Goal: Task Accomplishment & Management: Manage account settings

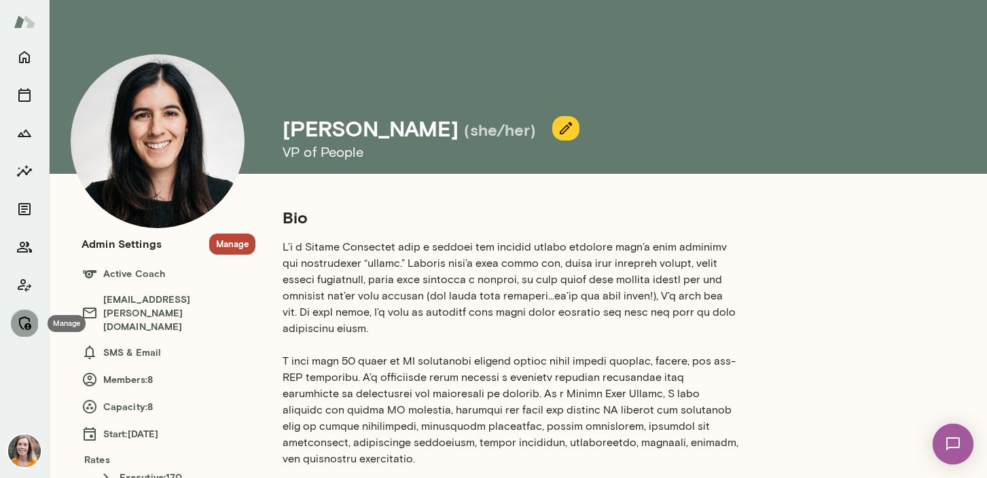
click at [24, 319] on icon "Manage" at bounding box center [24, 323] width 16 height 16
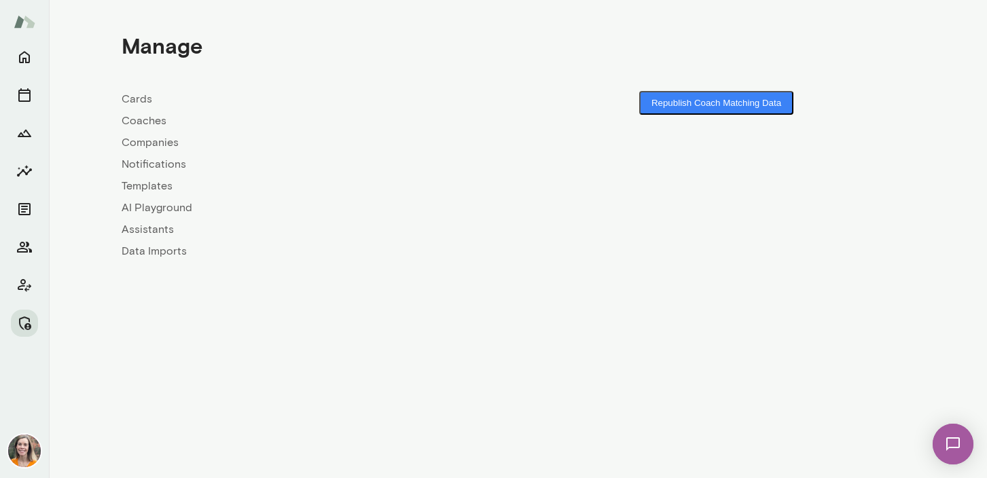
click at [143, 120] on link "Coaches" at bounding box center [320, 121] width 397 height 16
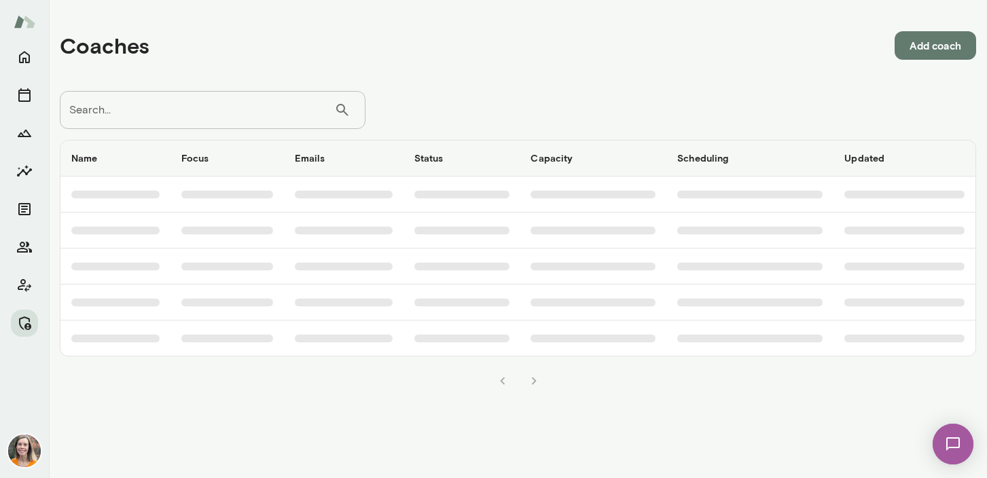
click at [173, 114] on input "Search..." at bounding box center [197, 110] width 274 height 38
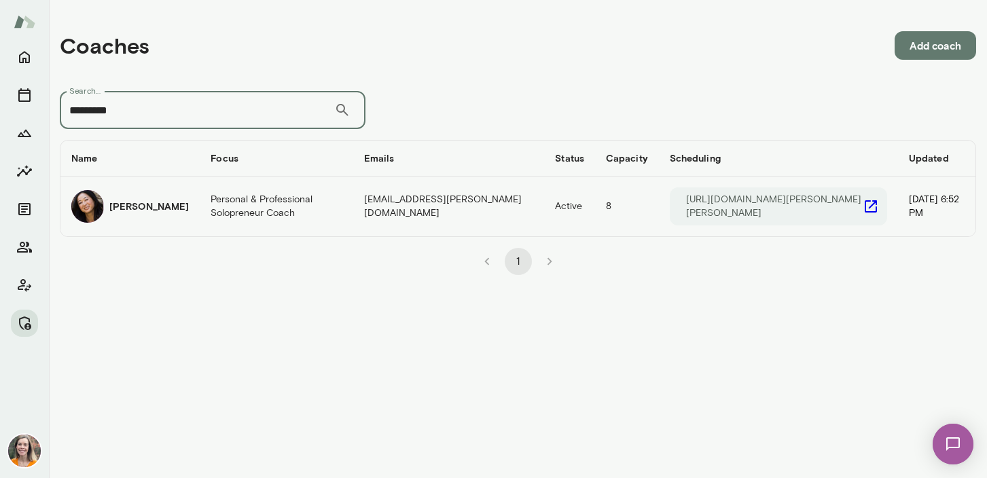
type input "*********"
click at [213, 215] on td "Personal & Professional Solopreneur Coach" at bounding box center [277, 207] width 154 height 60
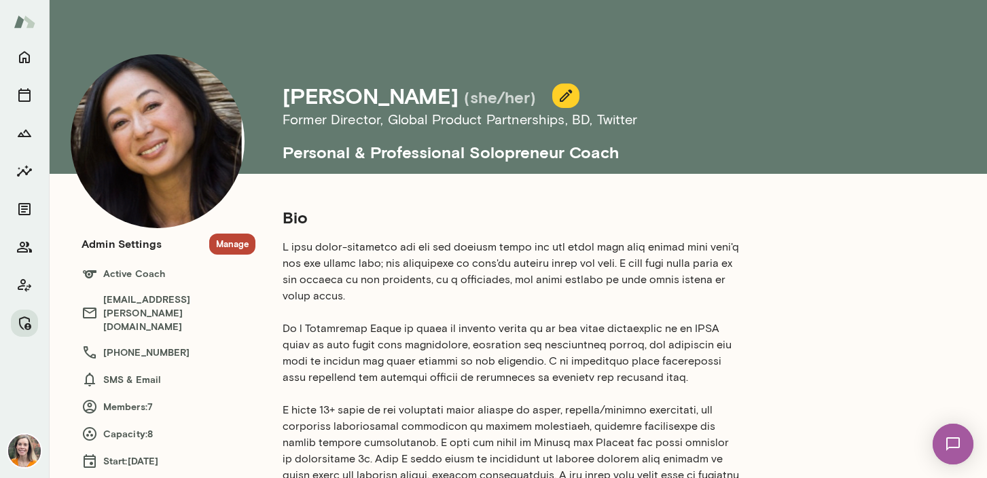
click at [233, 240] on button "Manage" at bounding box center [232, 244] width 46 height 21
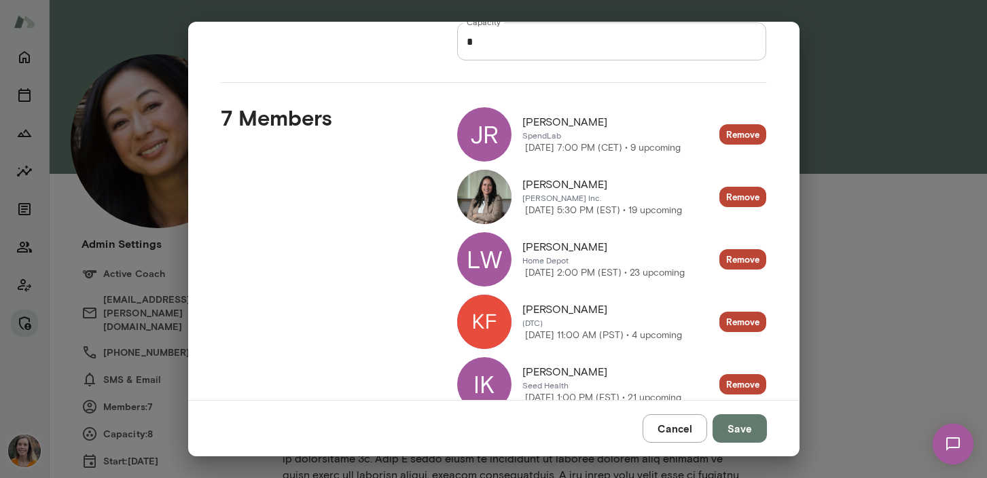
scroll to position [130, 0]
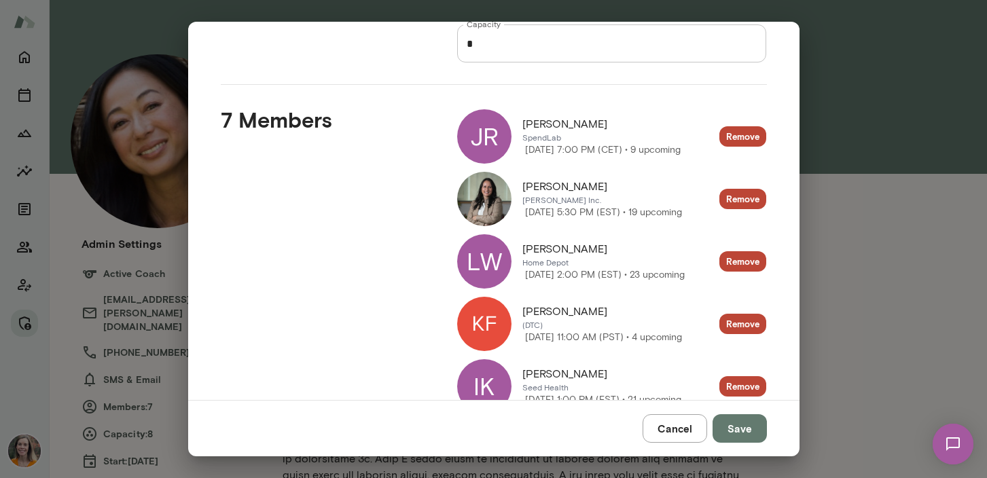
click at [488, 130] on div "JR" at bounding box center [484, 136] width 54 height 54
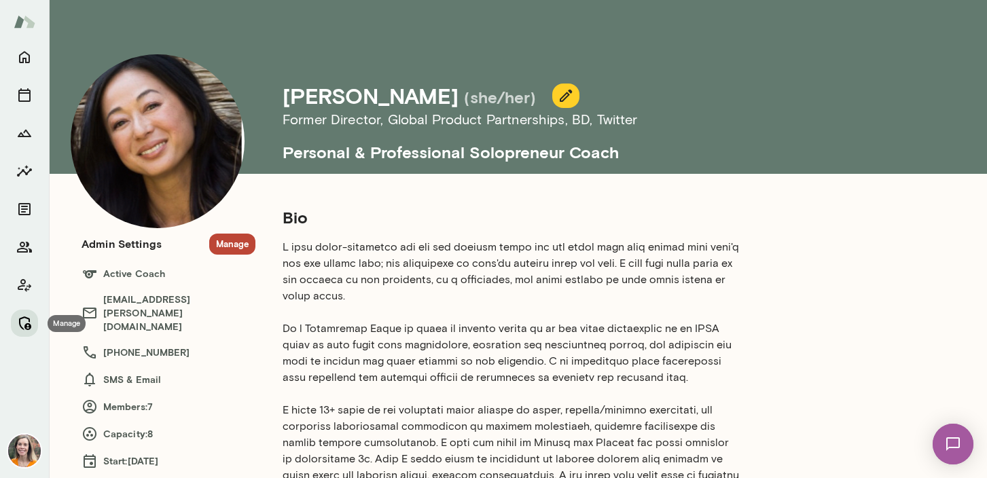
click at [27, 317] on icon "Manage" at bounding box center [24, 323] width 16 height 16
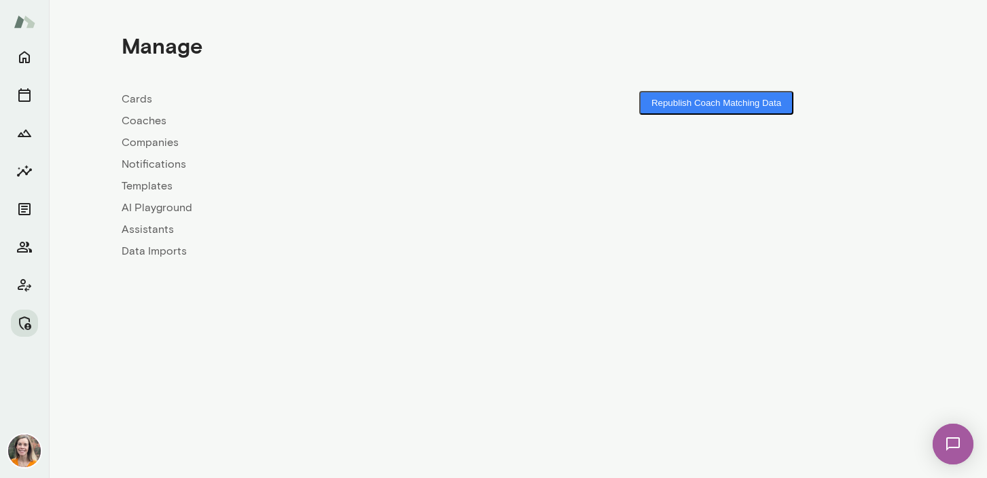
click at [139, 118] on link "Coaches" at bounding box center [320, 121] width 397 height 16
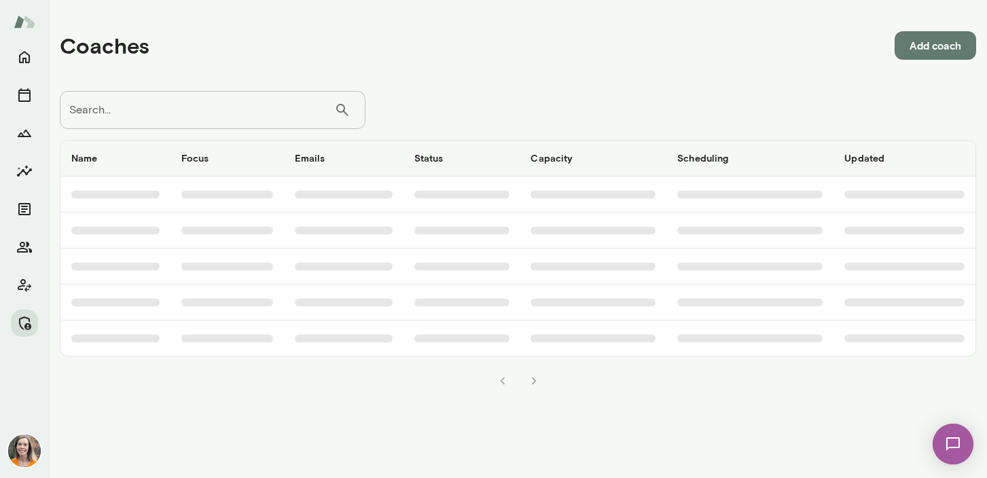
click at [150, 114] on input "Search..." at bounding box center [197, 110] width 274 height 38
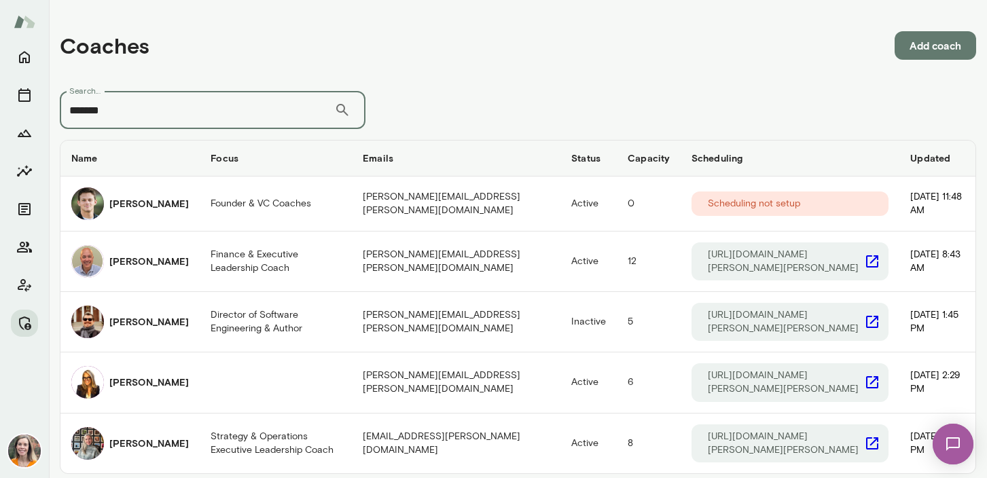
type input "*******"
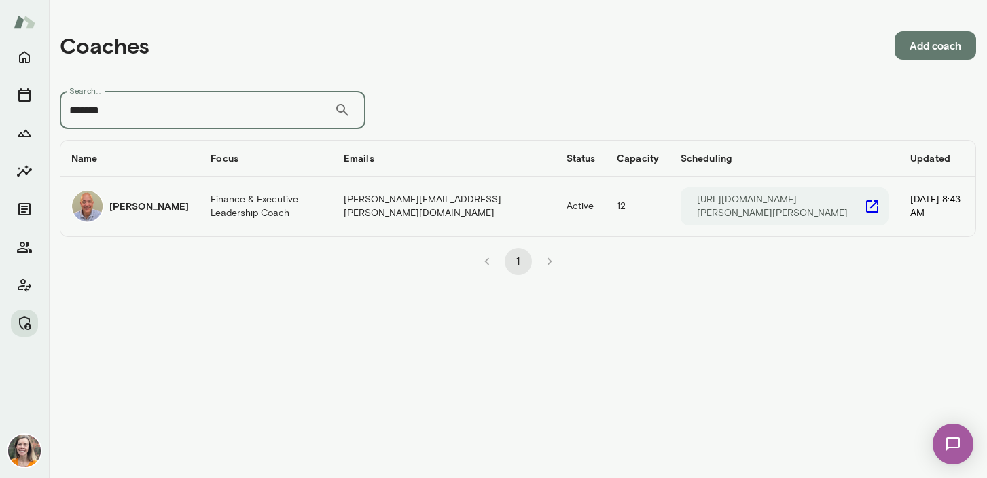
click at [200, 215] on td "Finance & Executive Leadership Coach" at bounding box center [266, 207] width 133 height 60
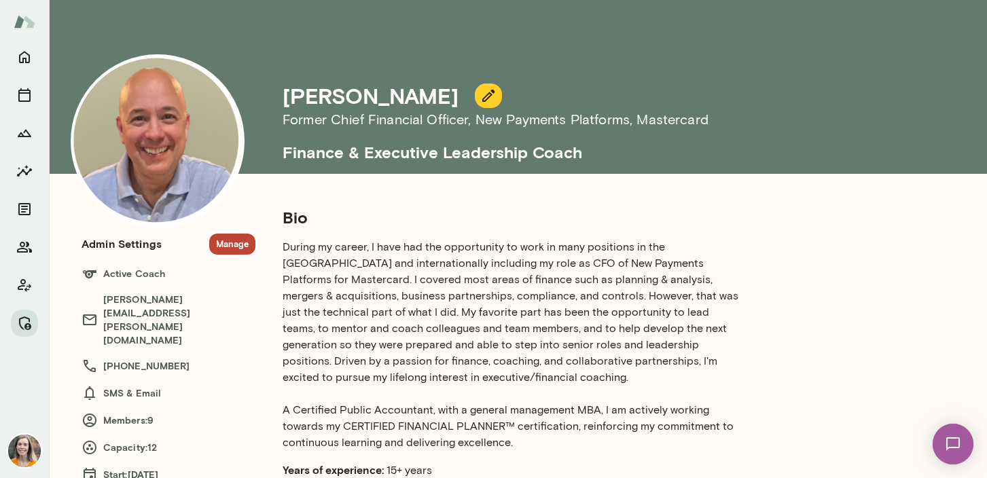
click at [226, 243] on button "Manage" at bounding box center [232, 244] width 46 height 21
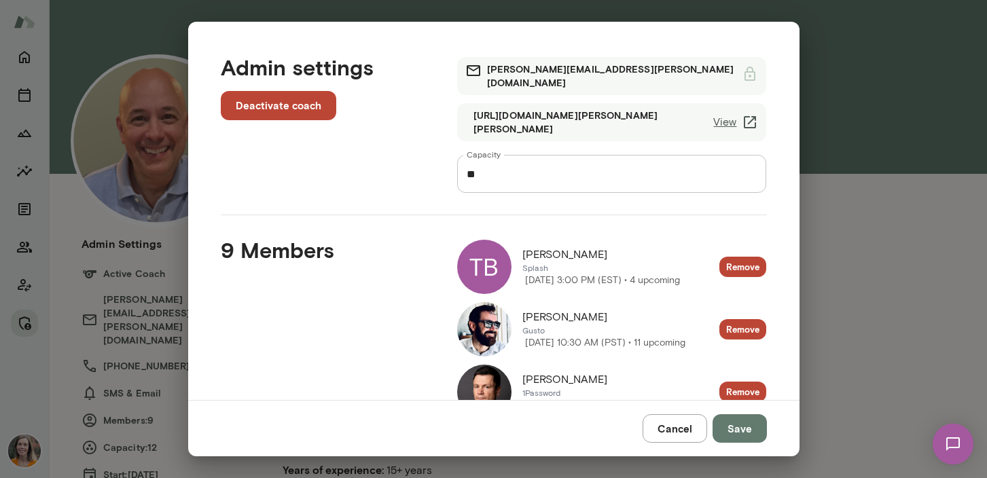
click at [685, 431] on button "Cancel" at bounding box center [675, 428] width 65 height 29
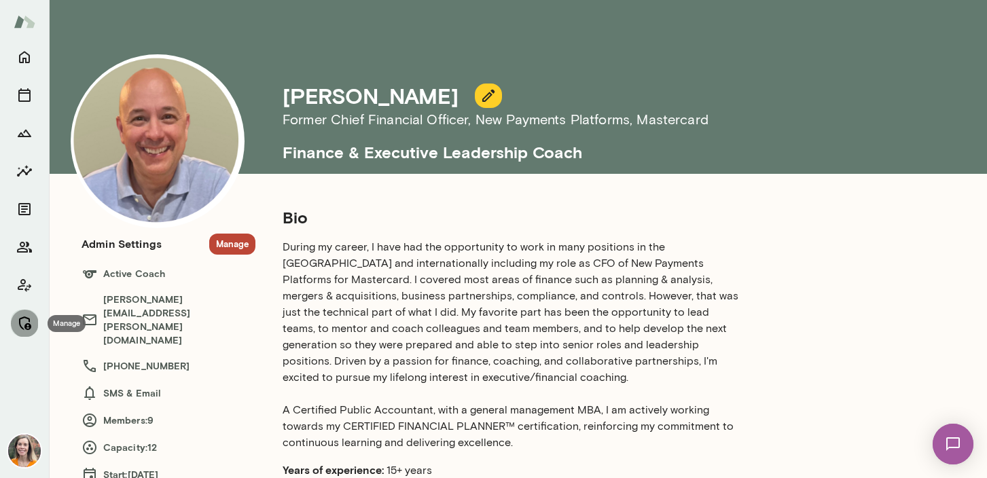
click at [24, 321] on icon "Manage" at bounding box center [24, 323] width 16 height 16
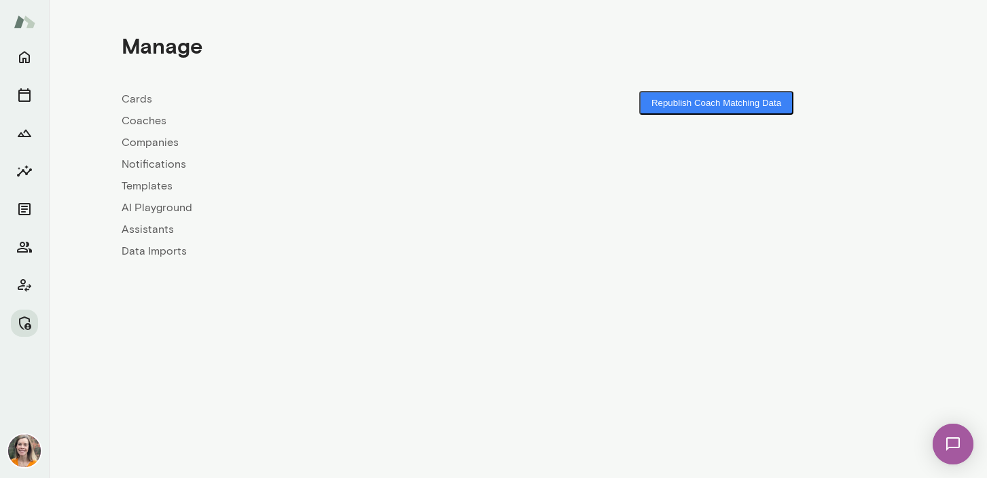
click at [144, 119] on link "Coaches" at bounding box center [320, 121] width 397 height 16
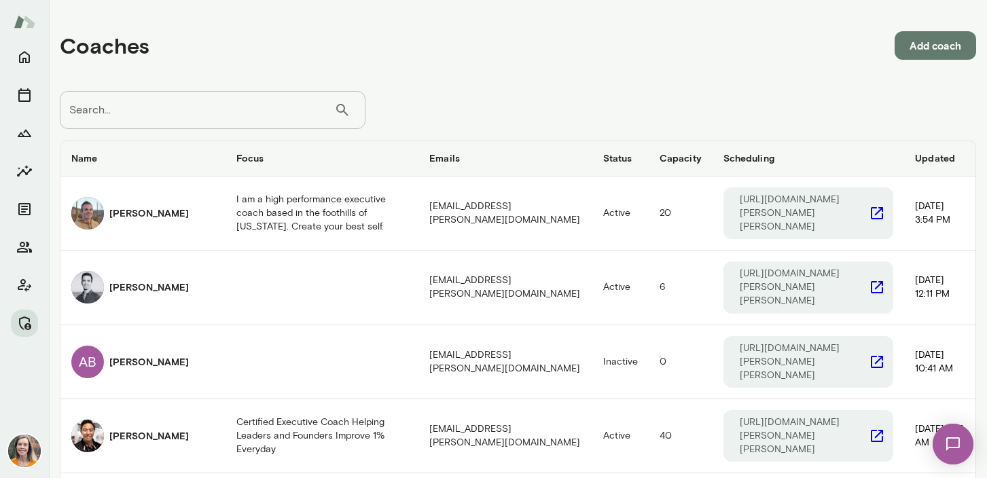
click at [175, 109] on input "Search..." at bounding box center [197, 110] width 274 height 38
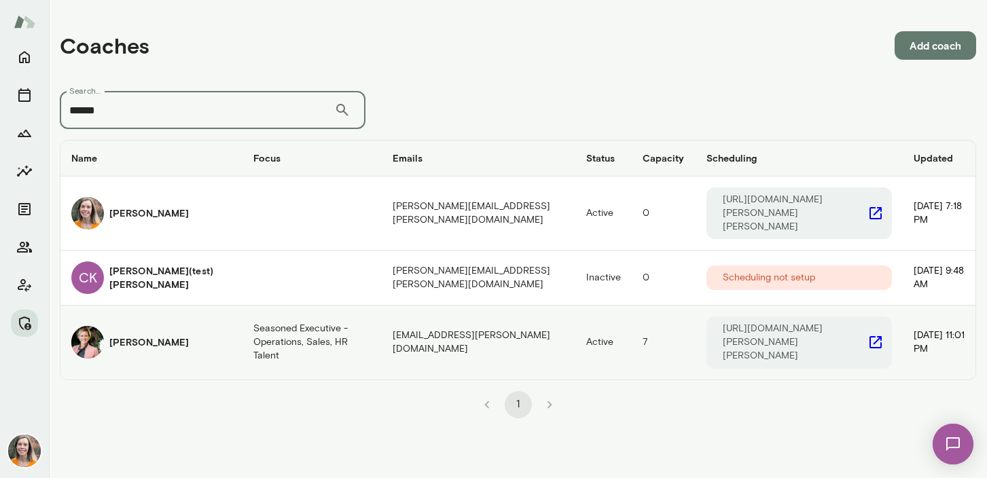
type input "*****"
click at [153, 336] on h6 "Kelly K. Oliver" at bounding box center [148, 343] width 79 height 14
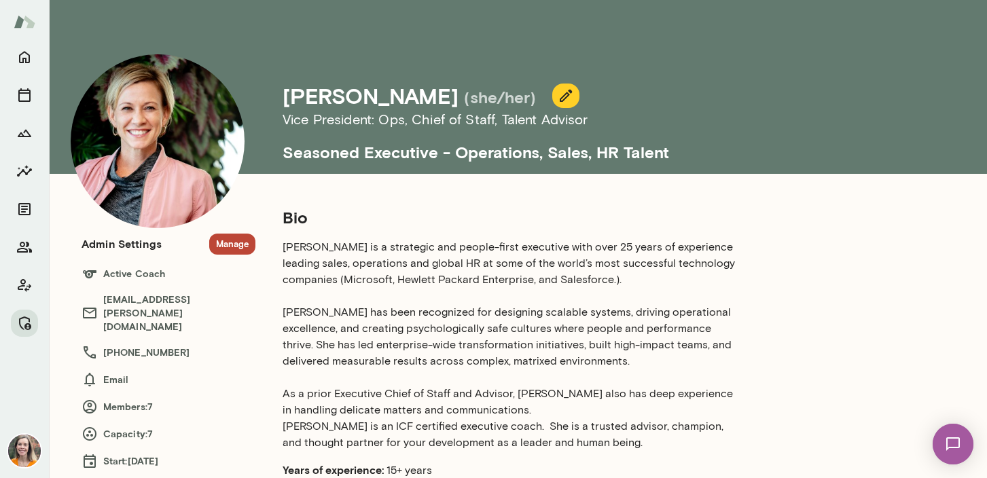
click at [226, 244] on button "Manage" at bounding box center [232, 244] width 46 height 21
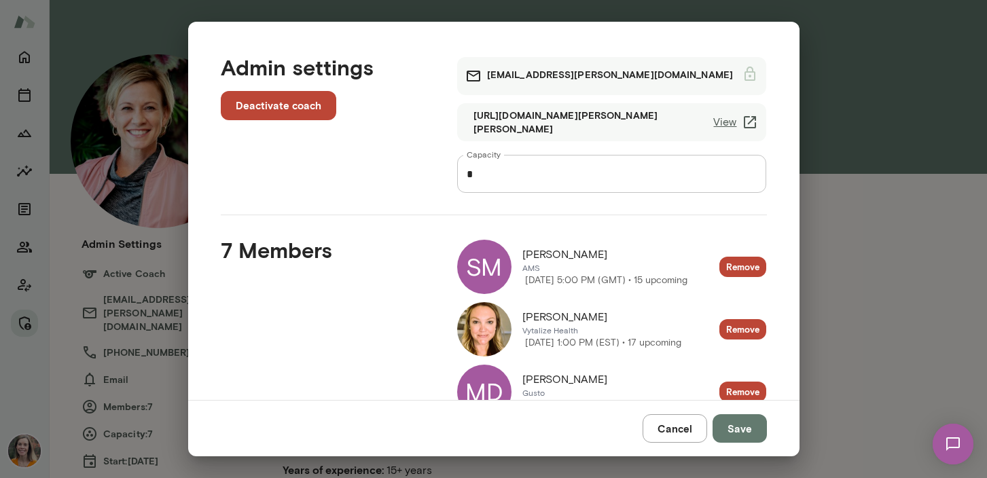
click at [683, 429] on button "Cancel" at bounding box center [675, 428] width 65 height 29
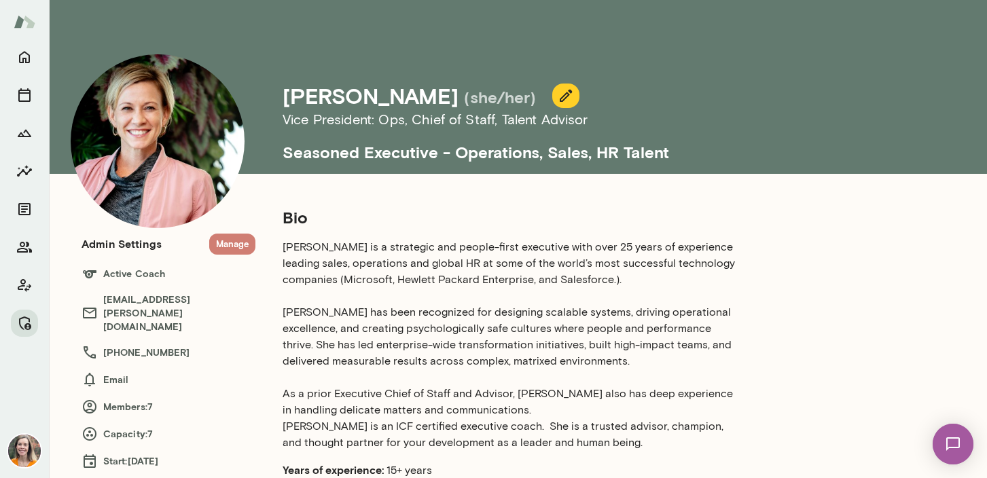
click at [219, 239] on button "Manage" at bounding box center [232, 244] width 46 height 21
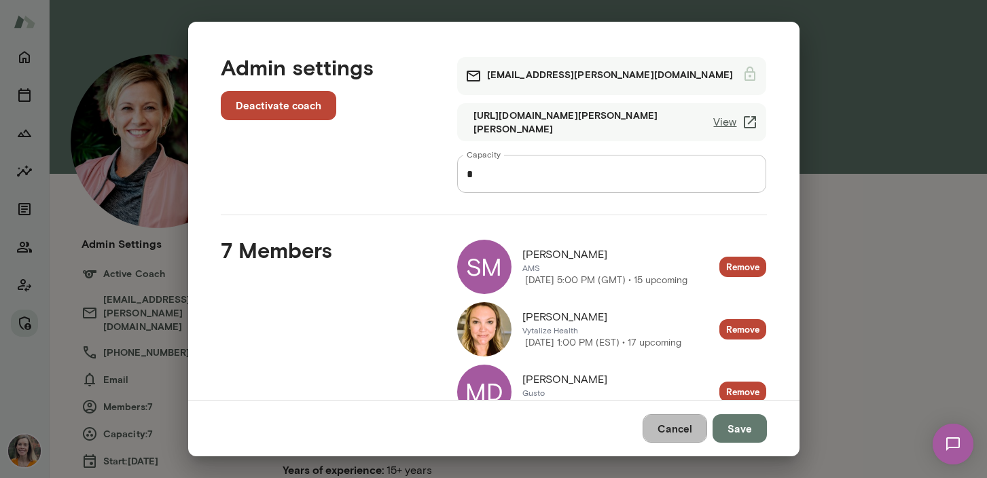
click at [685, 424] on button "Cancel" at bounding box center [675, 428] width 65 height 29
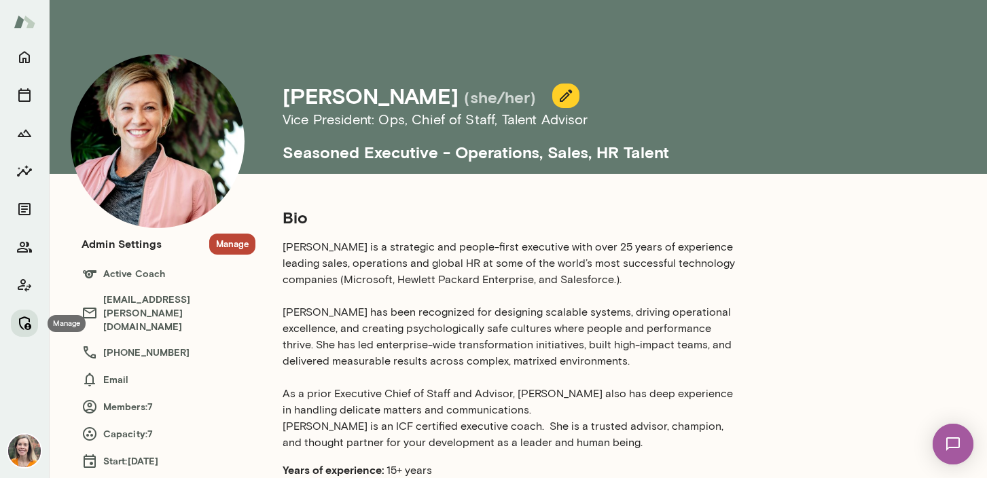
click at [20, 324] on icon "Manage" at bounding box center [24, 323] width 16 height 16
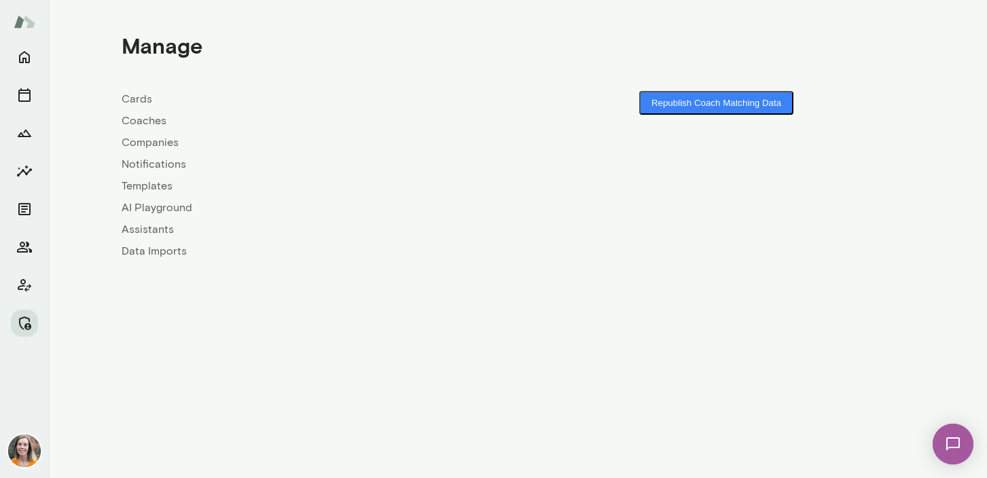
click at [139, 115] on link "Coaches" at bounding box center [320, 121] width 397 height 16
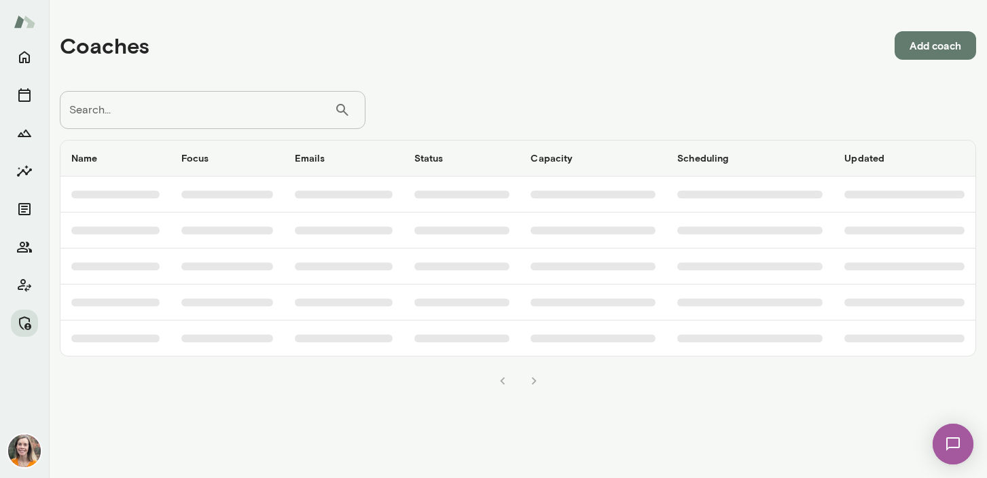
click at [165, 111] on input "Search..." at bounding box center [197, 110] width 274 height 38
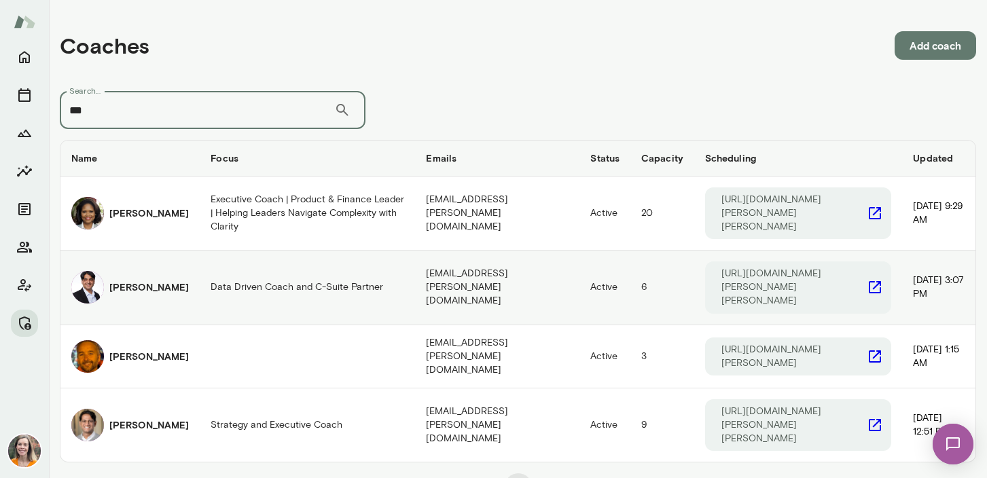
type input "***"
click at [152, 281] on h6 "Raj Manghani" at bounding box center [148, 288] width 79 height 14
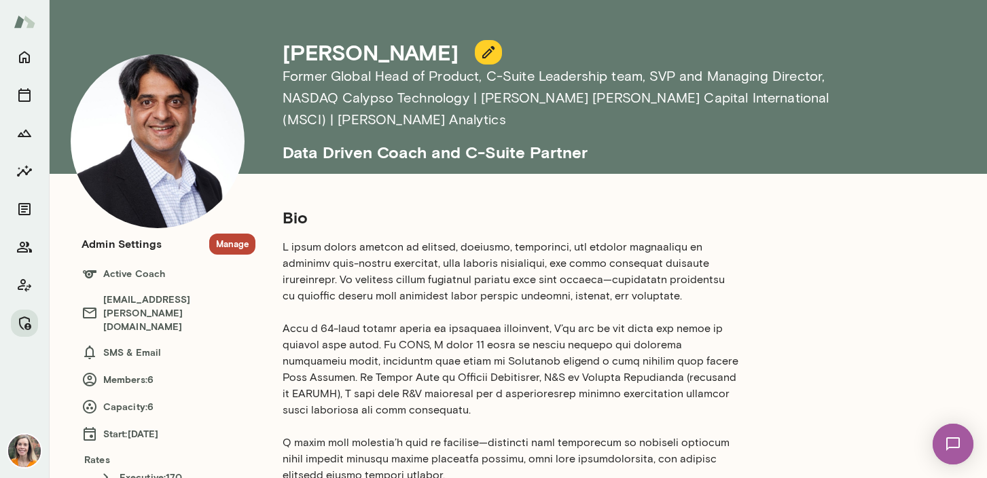
click at [226, 245] on button "Manage" at bounding box center [232, 244] width 46 height 21
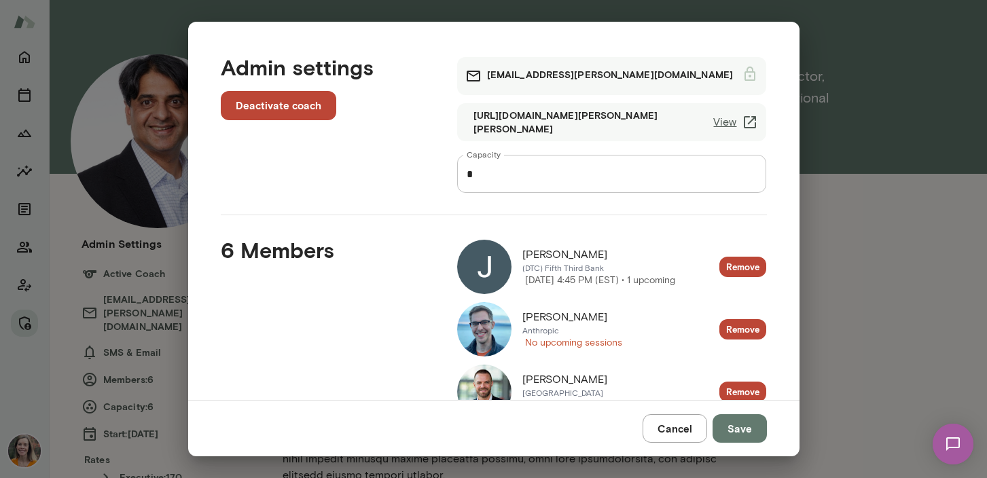
click at [935, 189] on div "**********" at bounding box center [493, 239] width 987 height 478
click at [668, 421] on button "Cancel" at bounding box center [675, 428] width 65 height 29
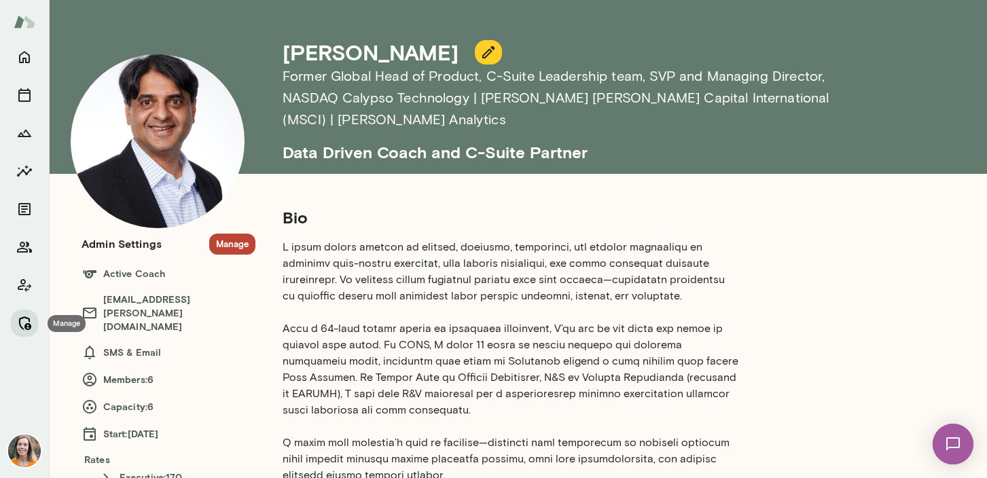
click at [21, 329] on icon "Manage" at bounding box center [24, 323] width 16 height 16
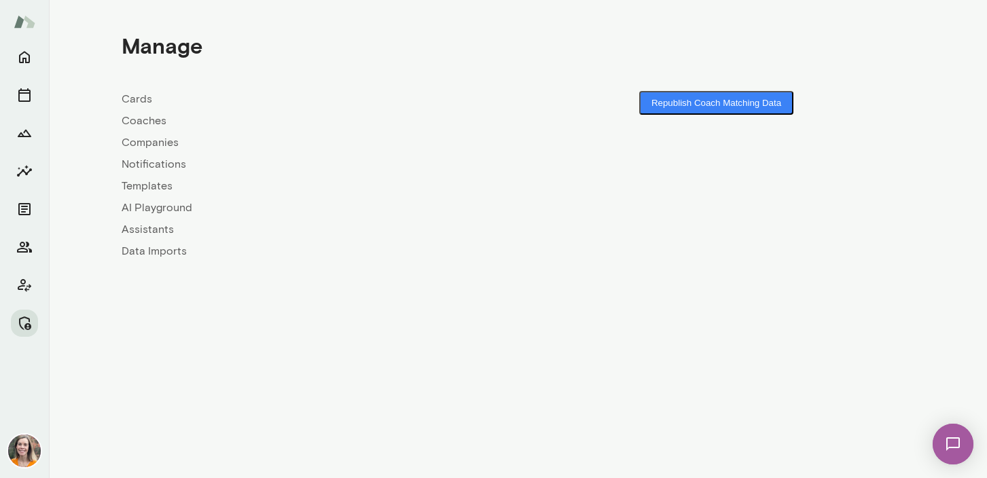
click at [144, 120] on link "Coaches" at bounding box center [320, 121] width 397 height 16
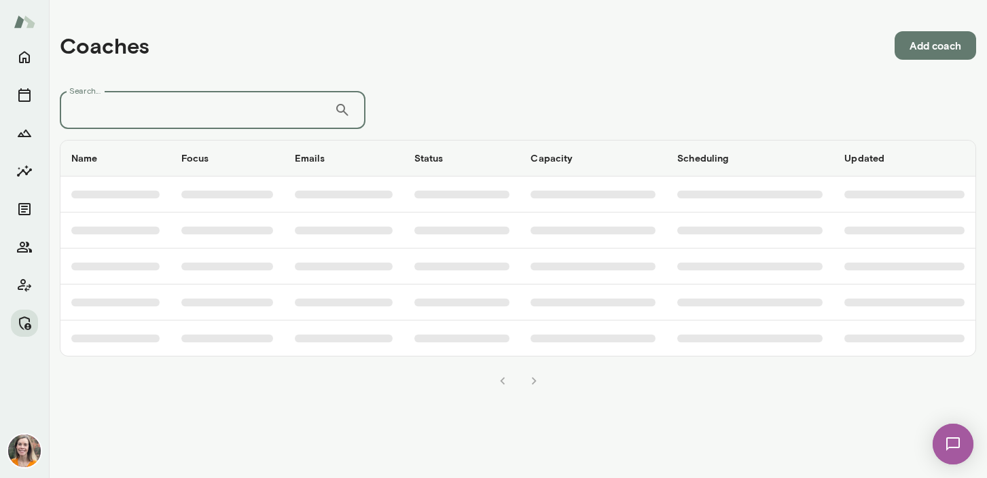
click at [197, 118] on input "Search..." at bounding box center [197, 110] width 274 height 38
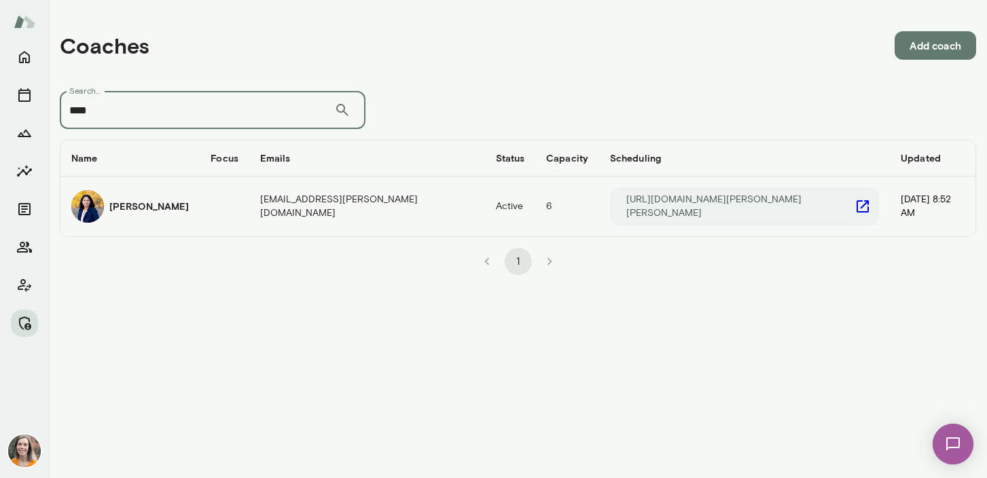
type input "****"
click at [173, 194] on div "Jaya Jaware" at bounding box center [130, 206] width 118 height 33
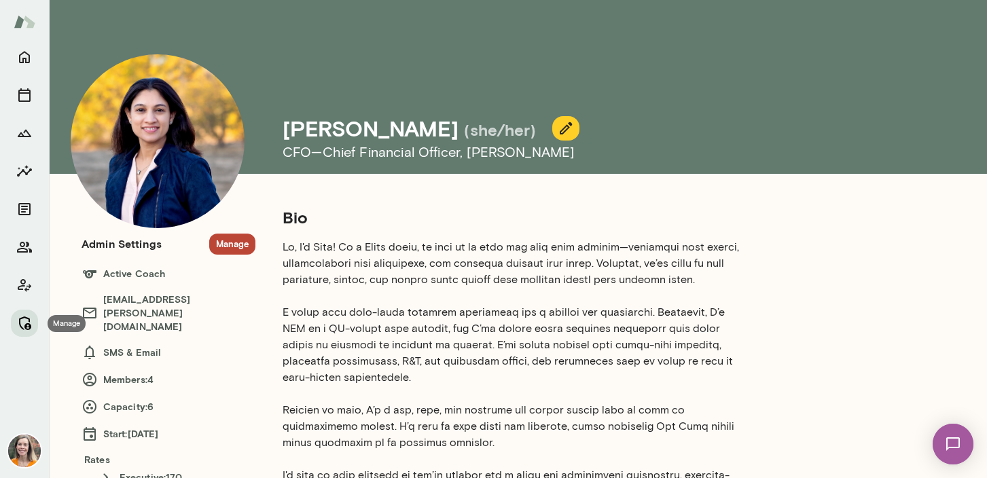
click at [24, 321] on icon "Manage" at bounding box center [24, 323] width 16 height 16
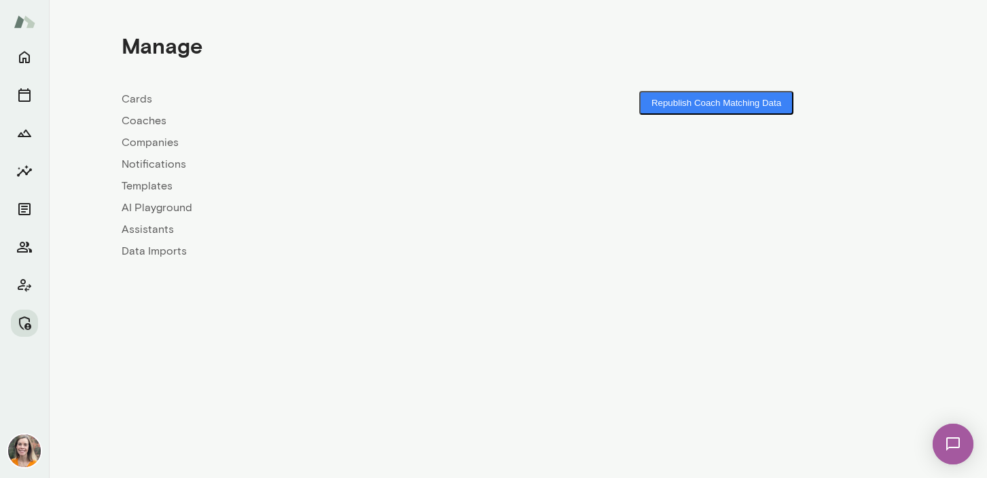
click at [143, 118] on link "Coaches" at bounding box center [320, 121] width 397 height 16
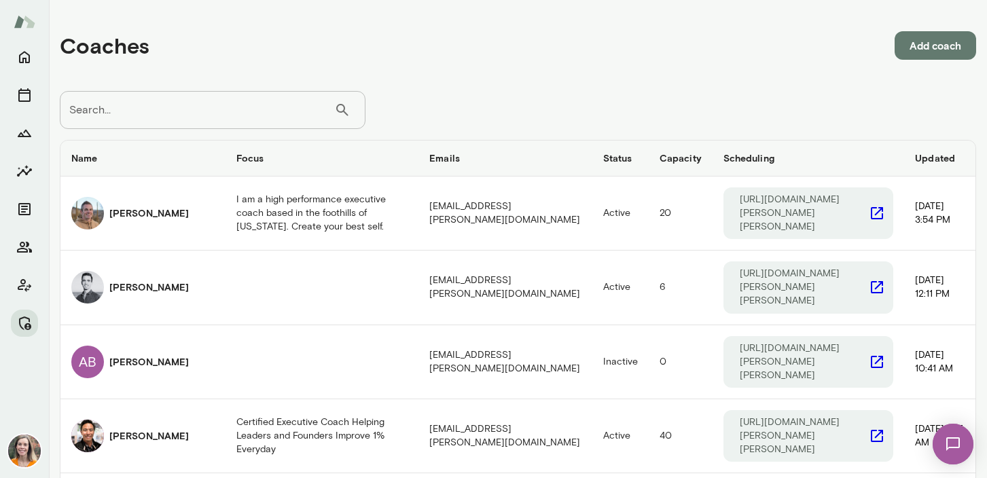
click at [220, 110] on input "Search..." at bounding box center [197, 110] width 274 height 38
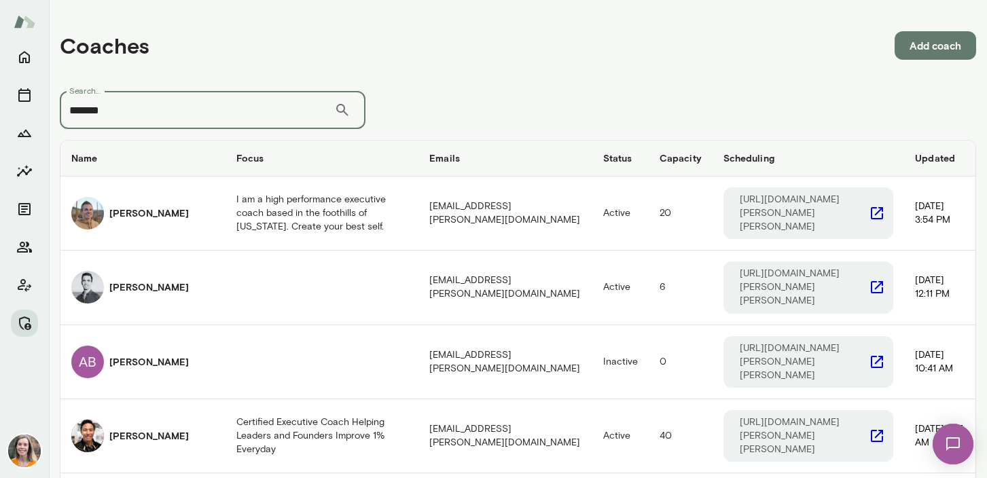
type input "*******"
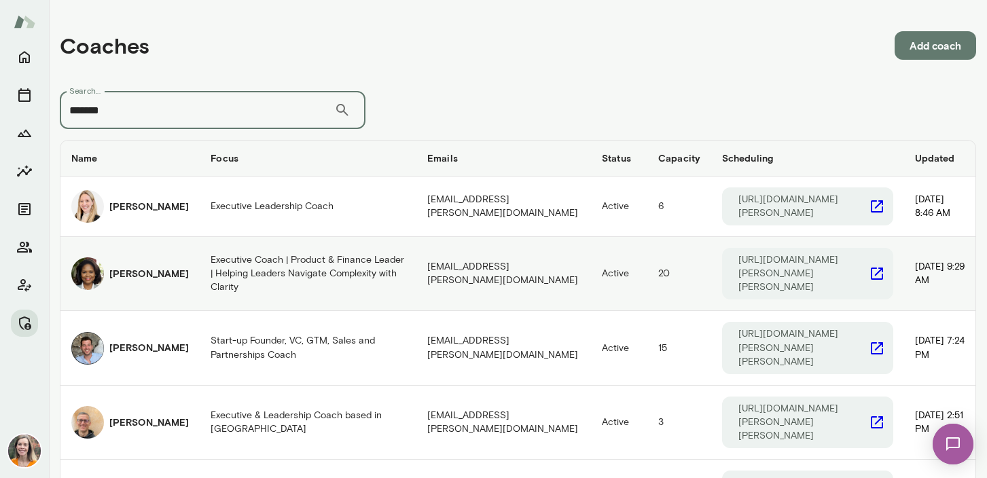
click at [147, 270] on h6 "Cheryl Mills" at bounding box center [148, 274] width 79 height 14
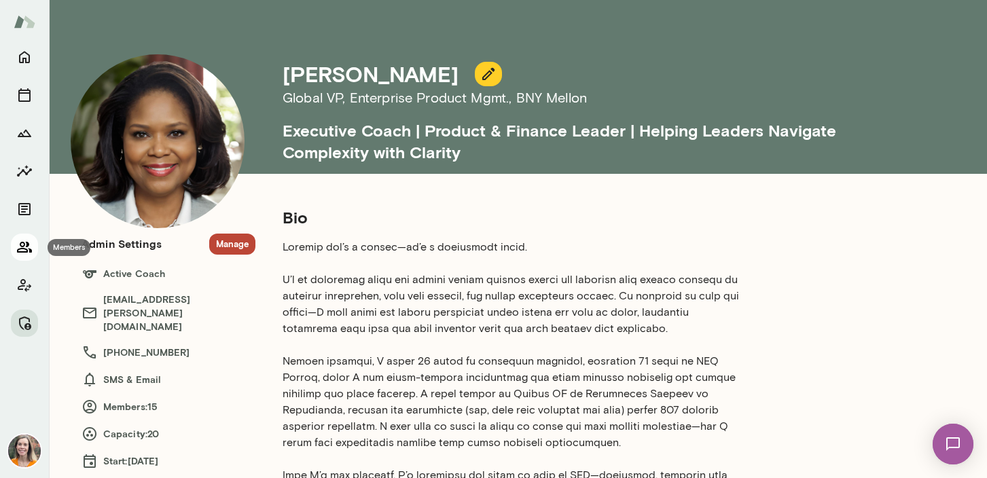
click at [24, 244] on icon "Members" at bounding box center [24, 247] width 15 height 11
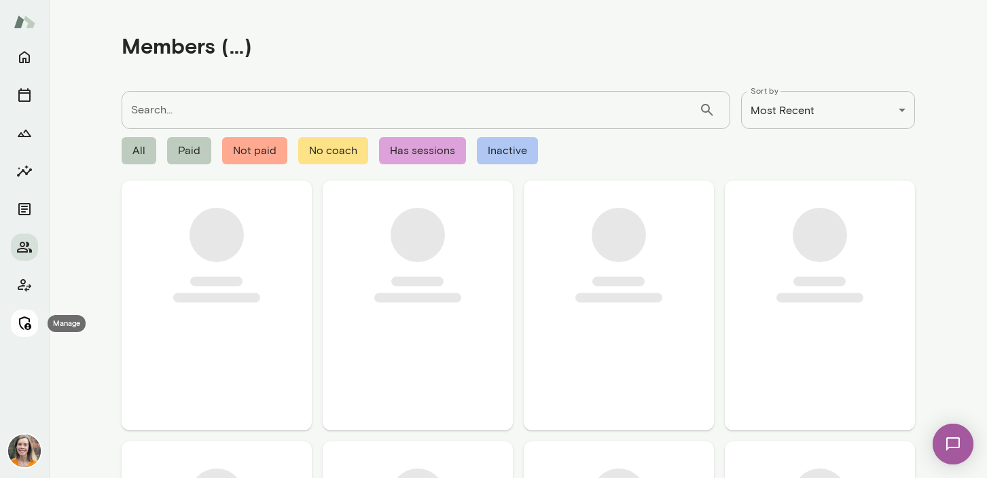
click at [14, 332] on button "Manage" at bounding box center [24, 323] width 27 height 27
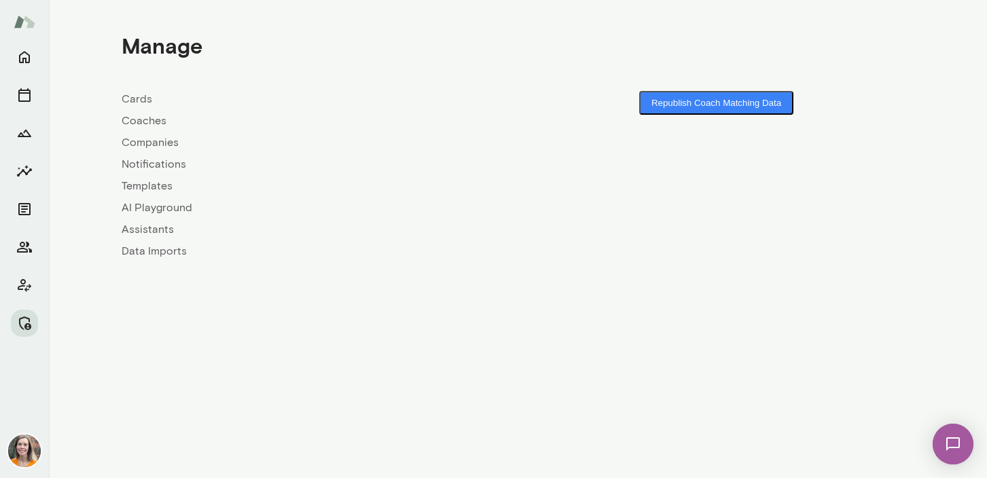
click at [146, 113] on link "Coaches" at bounding box center [320, 121] width 397 height 16
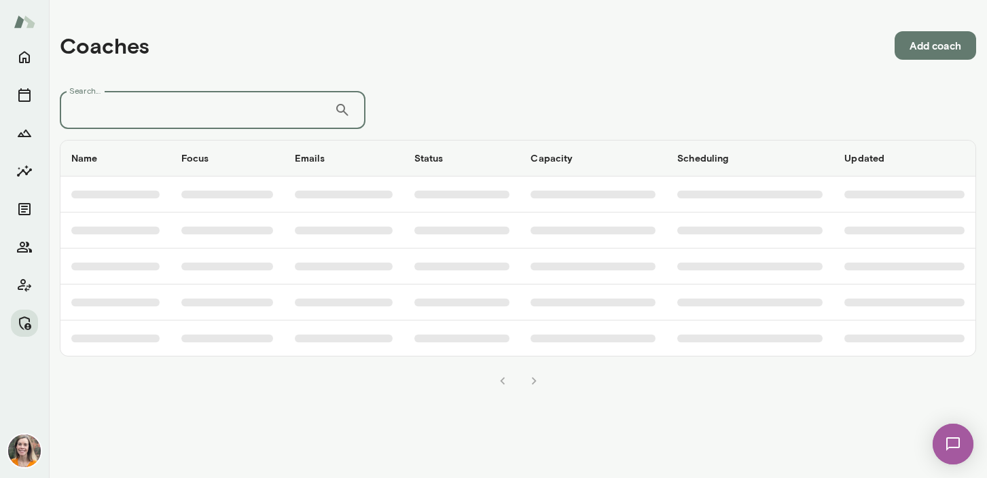
click at [177, 93] on input "Search..." at bounding box center [197, 110] width 274 height 38
type input "*****"
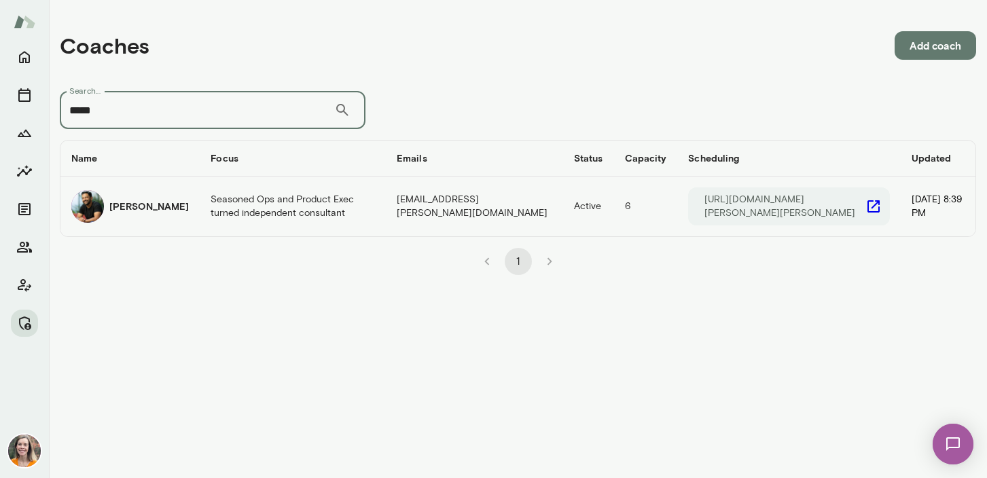
click at [252, 219] on td "Seasoned Ops and Product Exec turned independent consultant" at bounding box center [293, 207] width 186 height 60
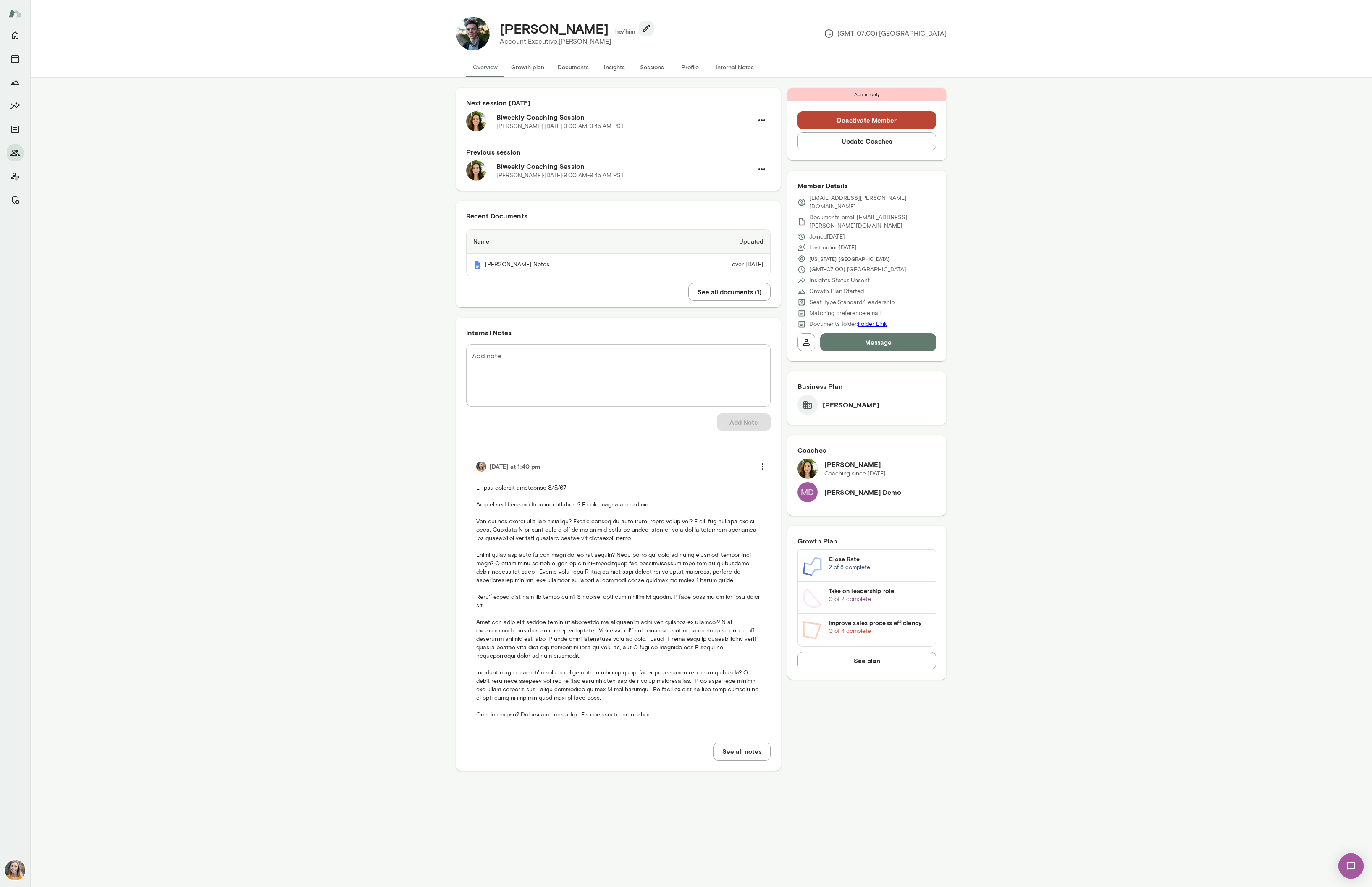
click at [457, 268] on div "Next session in 8 days Biweekly Coaching Session Olivia Thompson · Wed, Sep 24 …" at bounding box center [701, 435] width 1342 height 713
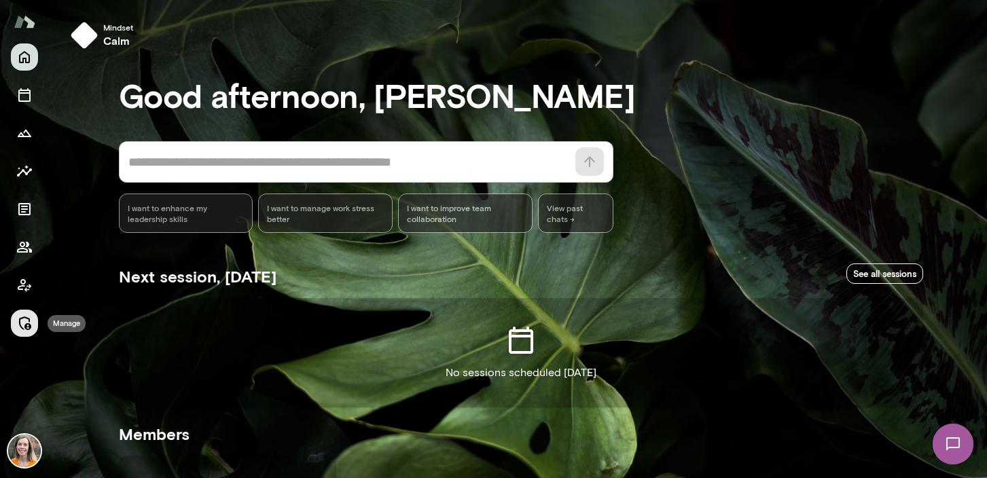
click at [25, 323] on icon "Manage" at bounding box center [24, 323] width 16 height 16
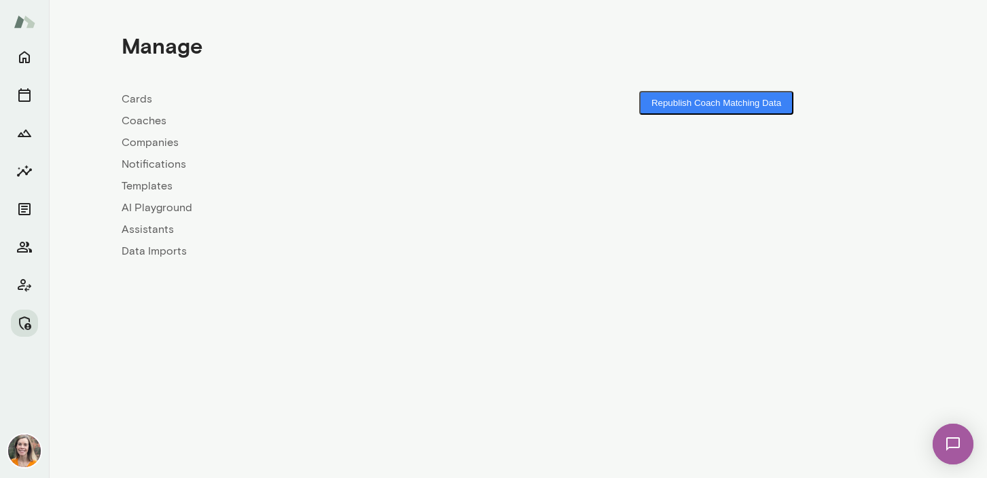
click at [143, 116] on link "Coaches" at bounding box center [320, 121] width 397 height 16
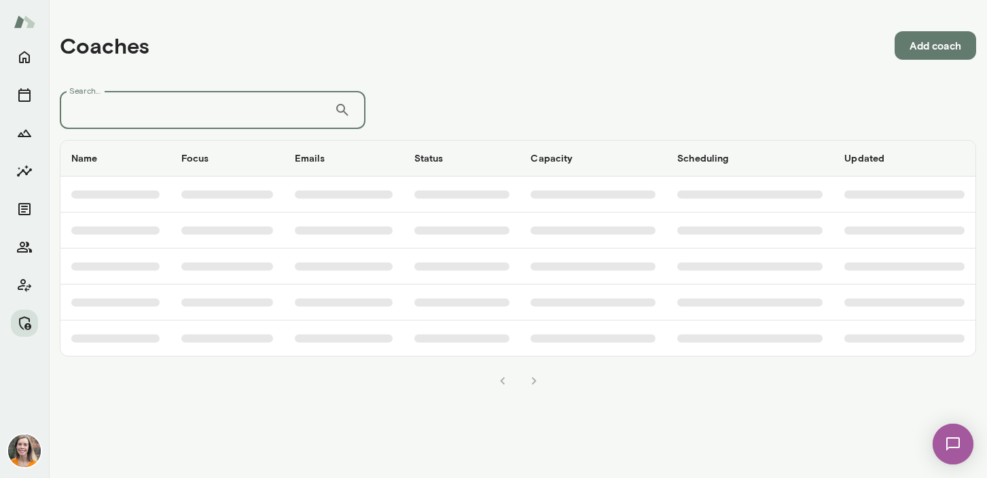
click at [183, 115] on input "Search..." at bounding box center [197, 110] width 274 height 38
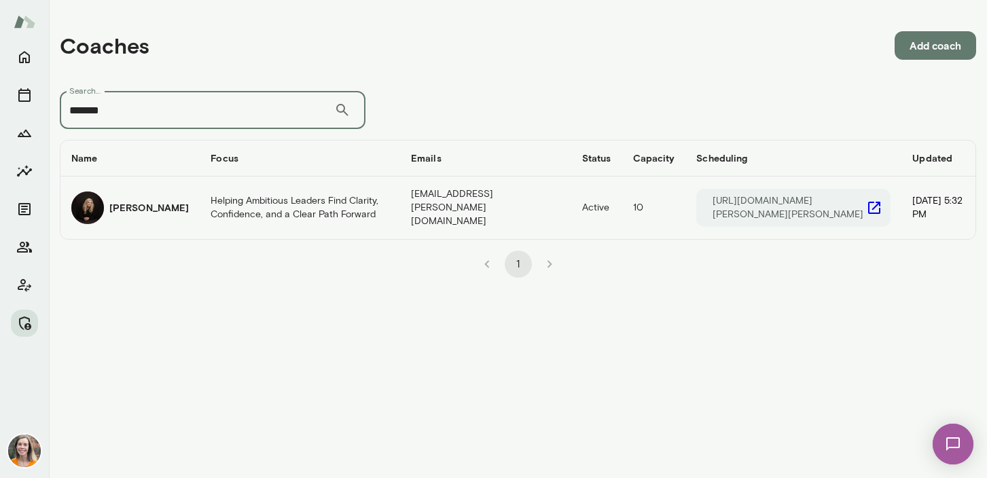
type input "*******"
click at [200, 200] on td "Helping Ambitious Leaders Find Clarity, Confidence, and a Clear Path Forward" at bounding box center [300, 208] width 200 height 63
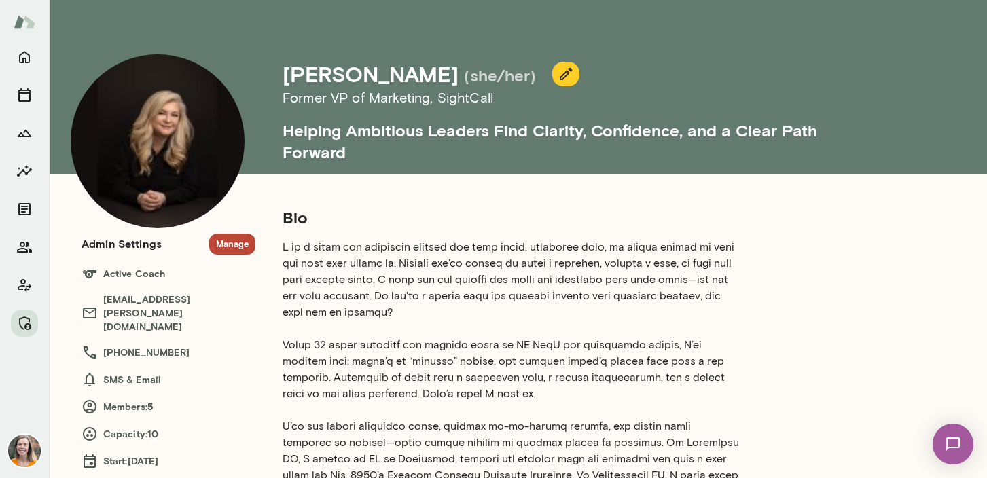
click at [230, 241] on button "Manage" at bounding box center [232, 244] width 46 height 21
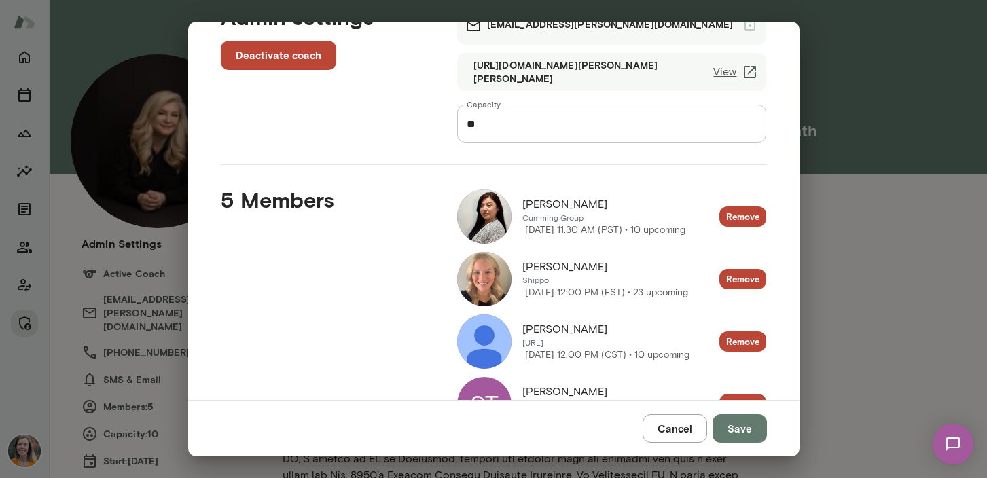
scroll to position [10, 0]
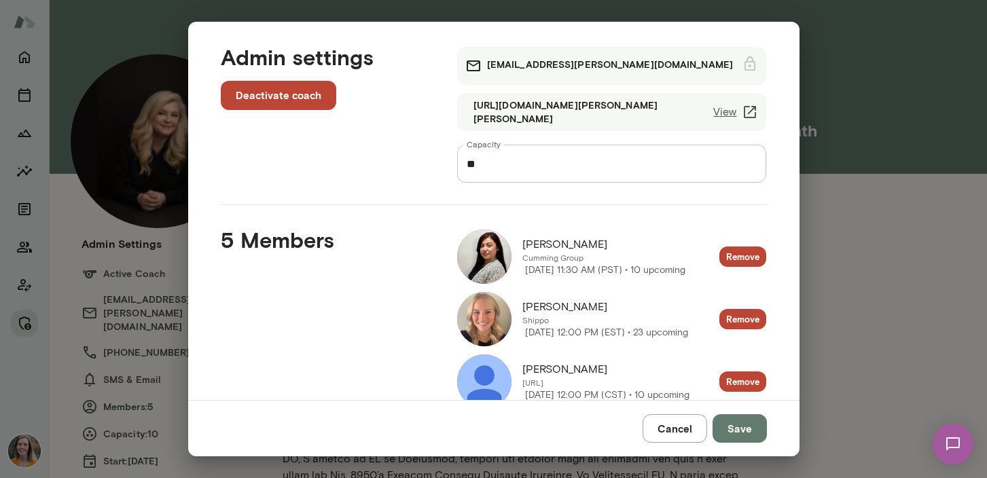
click at [499, 168] on input "**" at bounding box center [612, 164] width 310 height 38
type input "*"
click at [741, 431] on button "Save" at bounding box center [740, 428] width 54 height 29
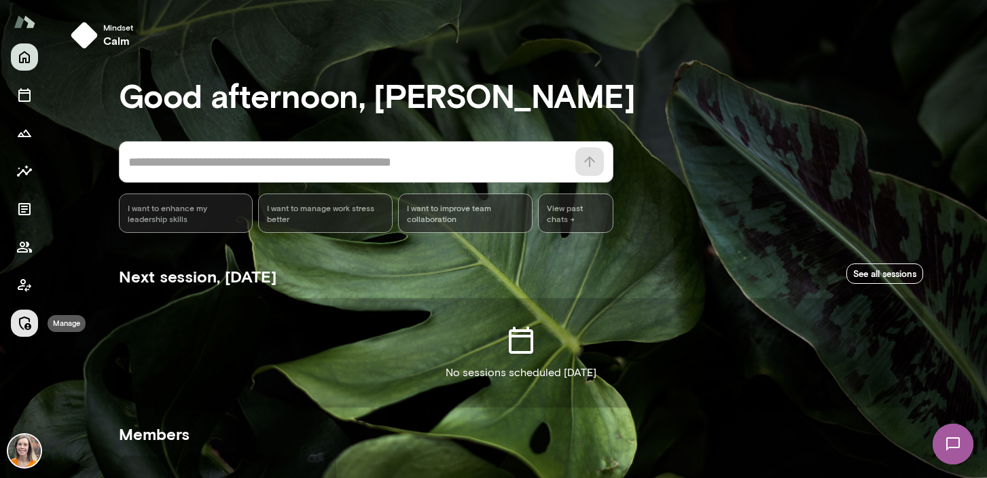
click at [26, 325] on icon "Manage" at bounding box center [25, 324] width 12 height 14
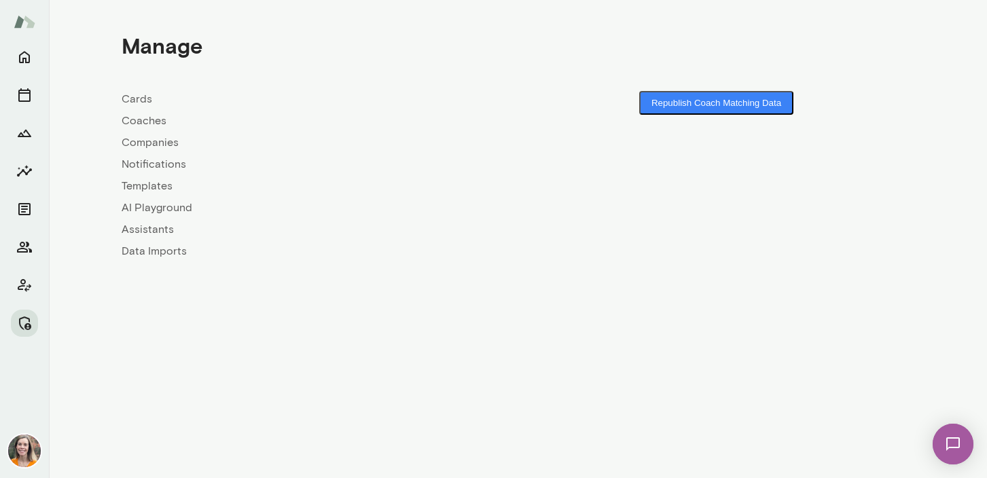
click at [139, 118] on link "Coaches" at bounding box center [320, 121] width 397 height 16
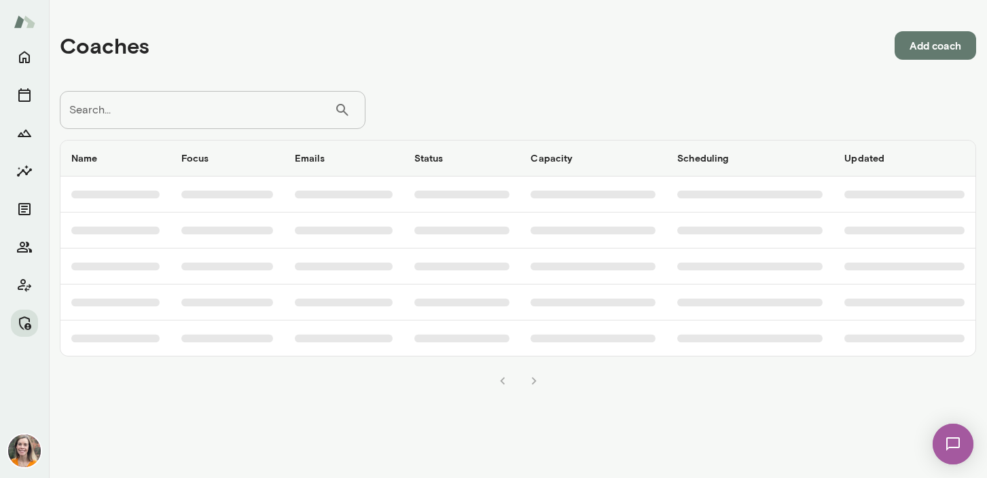
click at [181, 95] on input "Search..." at bounding box center [197, 110] width 274 height 38
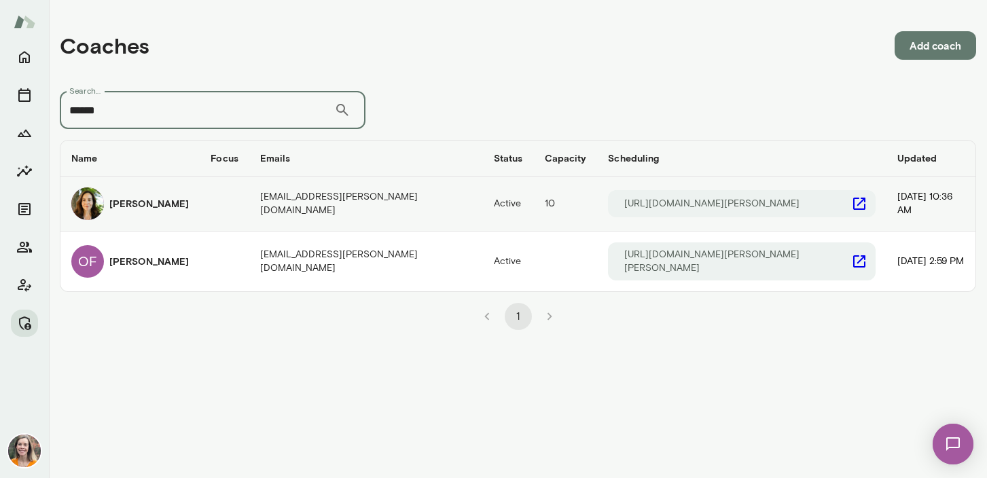
type input "******"
click at [182, 207] on h6 "Olivia Thompson" at bounding box center [148, 204] width 79 height 14
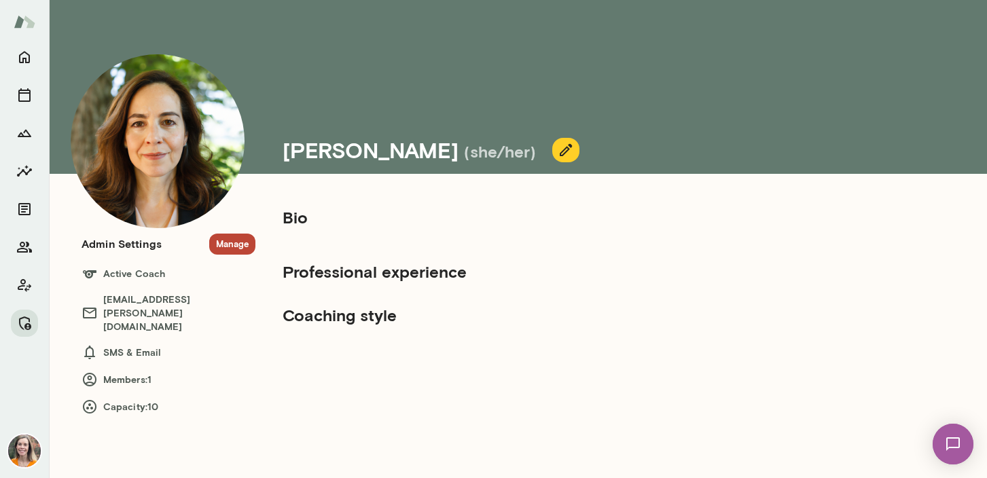
click at [20, 446] on img at bounding box center [24, 451] width 33 height 33
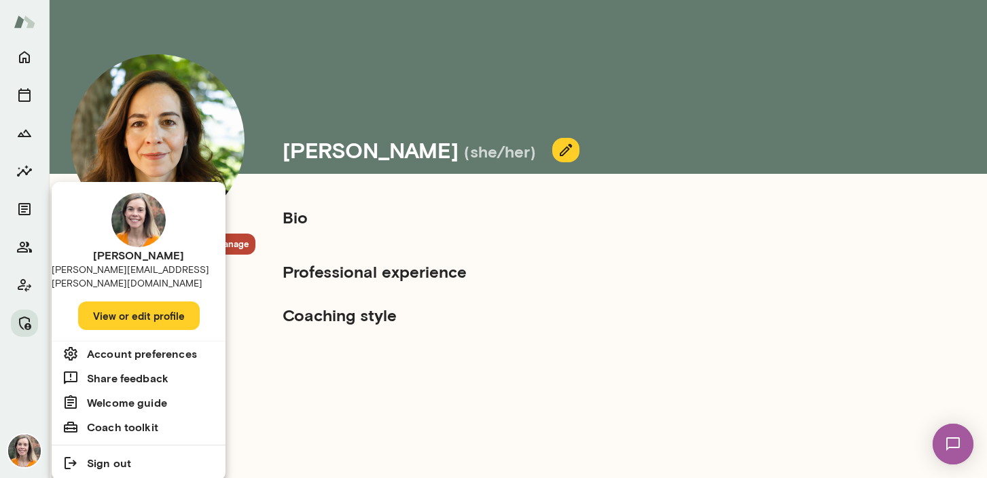
click at [23, 449] on div at bounding box center [493, 239] width 987 height 478
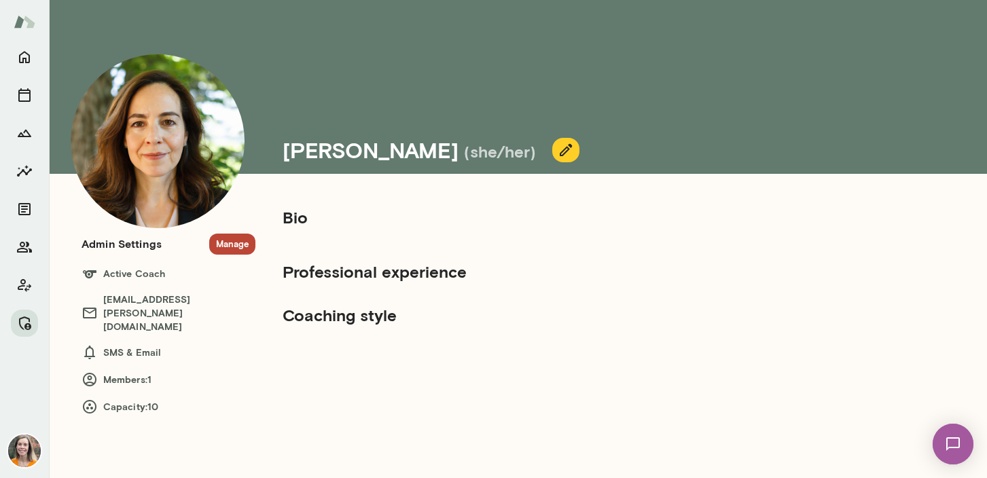
click at [27, 449] on img at bounding box center [24, 451] width 33 height 33
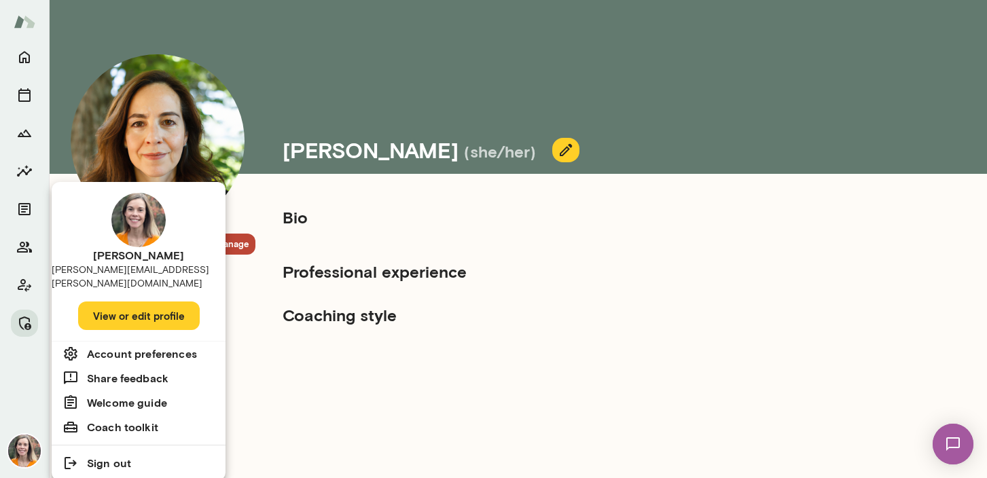
click at [26, 56] on div at bounding box center [493, 239] width 987 height 478
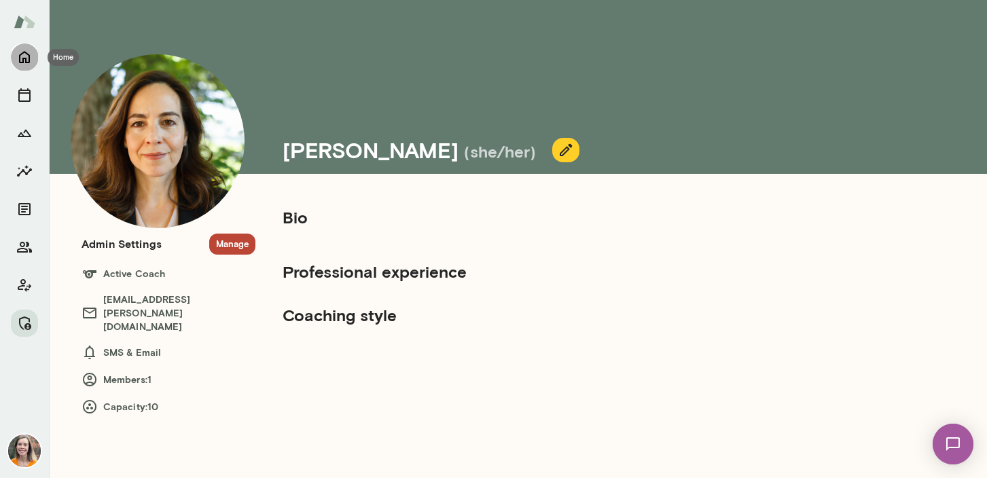
click at [22, 57] on icon "Home" at bounding box center [24, 57] width 16 height 16
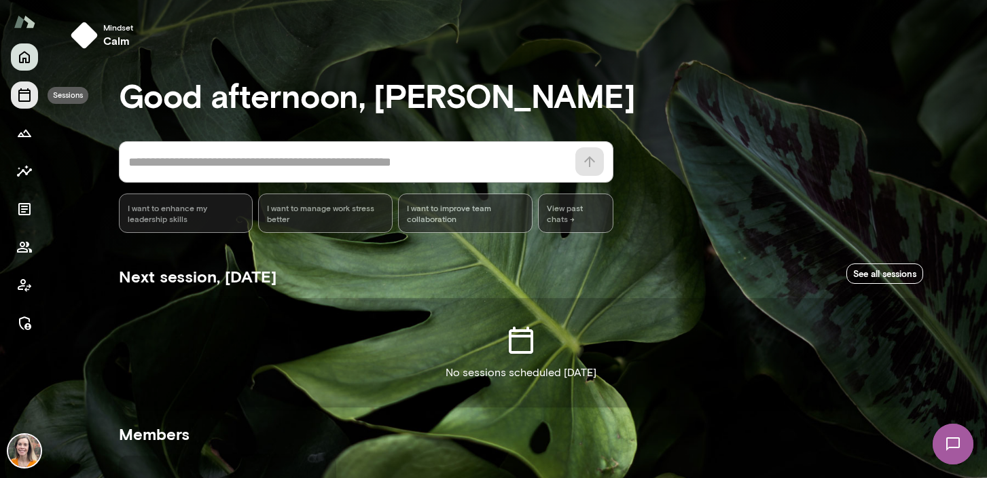
click at [25, 92] on icon "Sessions" at bounding box center [24, 95] width 16 height 16
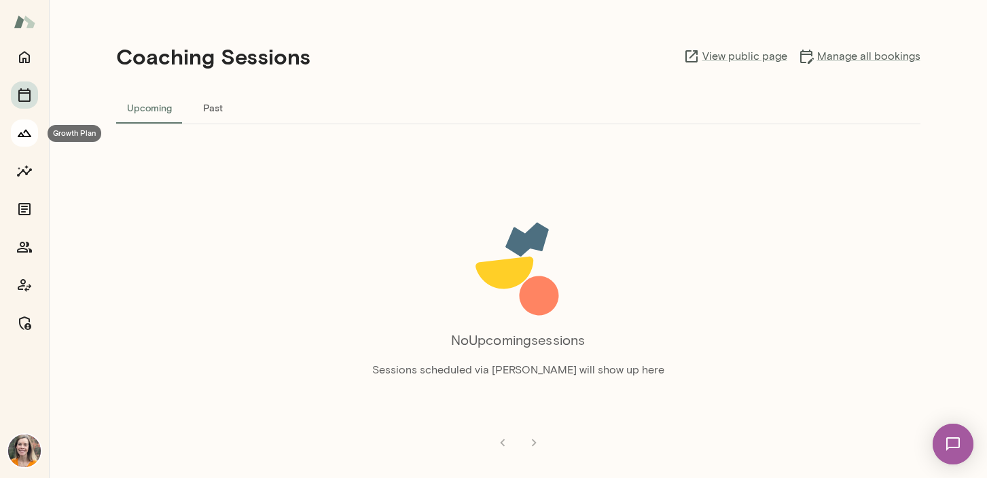
click at [30, 139] on icon "Growth Plan" at bounding box center [24, 133] width 16 height 16
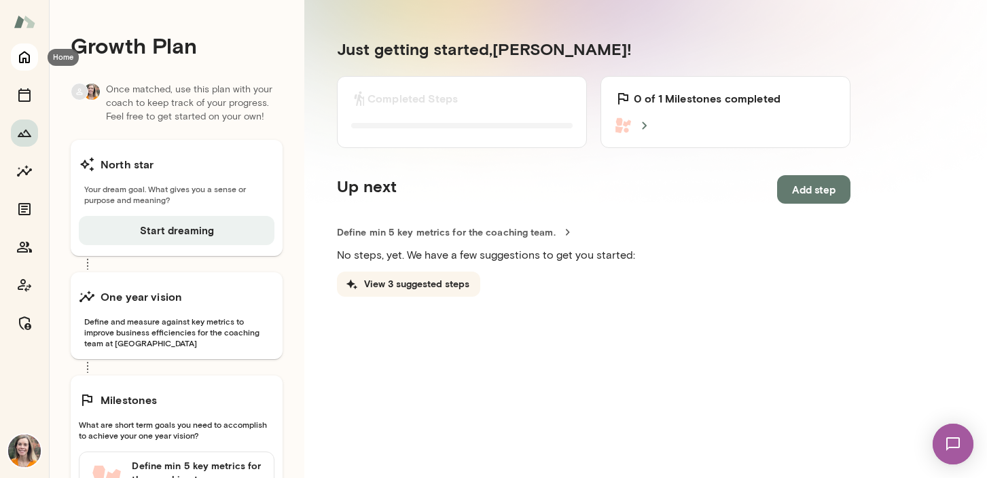
click at [19, 55] on icon "Home" at bounding box center [24, 58] width 11 height 12
